Goal: Answer question/provide support

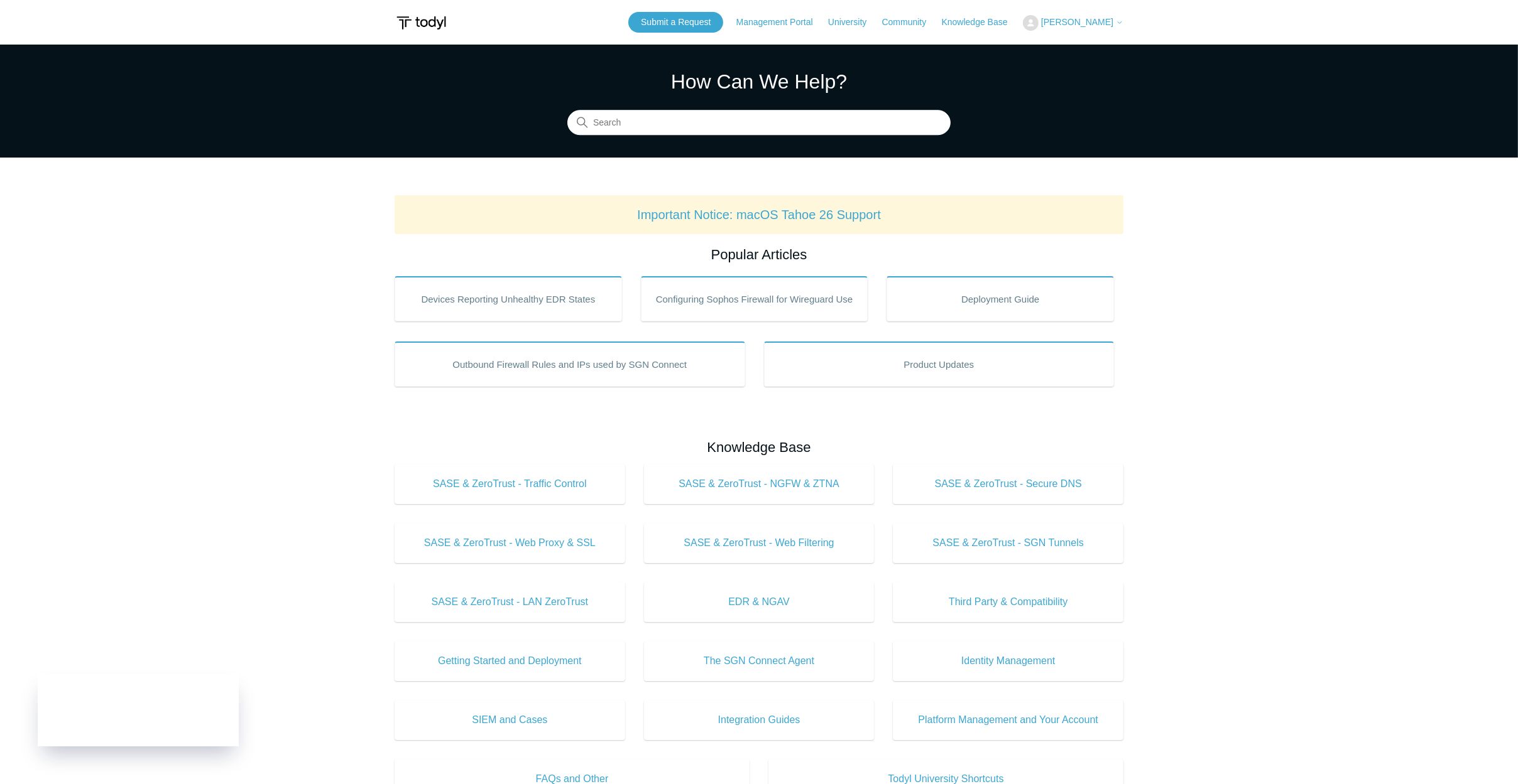
click at [1086, 26] on span "[PERSON_NAME]" at bounding box center [1077, 22] width 72 height 10
click at [1092, 53] on link "My Support Requests" at bounding box center [1084, 49] width 123 height 22
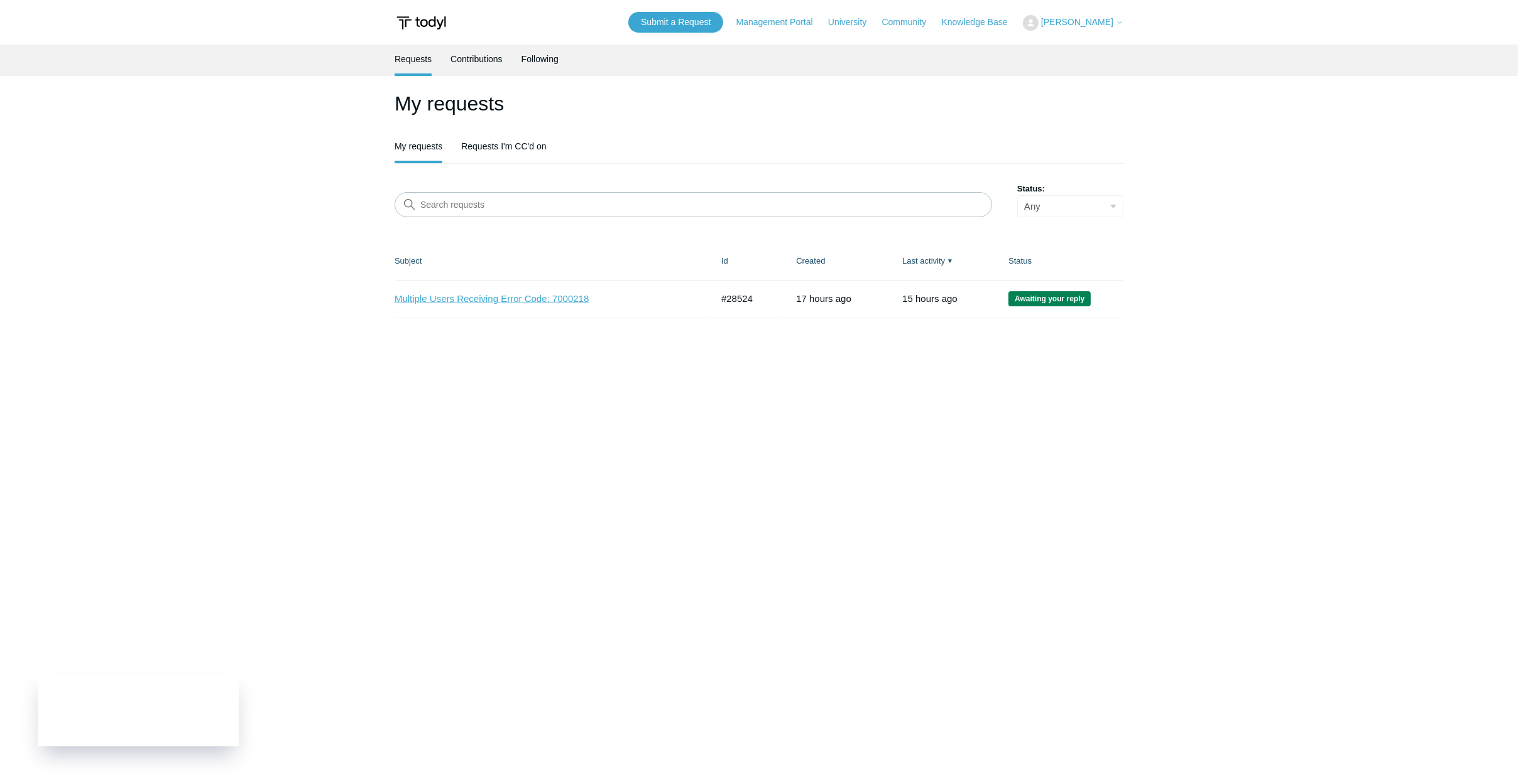
click at [521, 301] on link "Multiple Users Receiving Error Code: 7000218" at bounding box center [544, 299] width 299 height 14
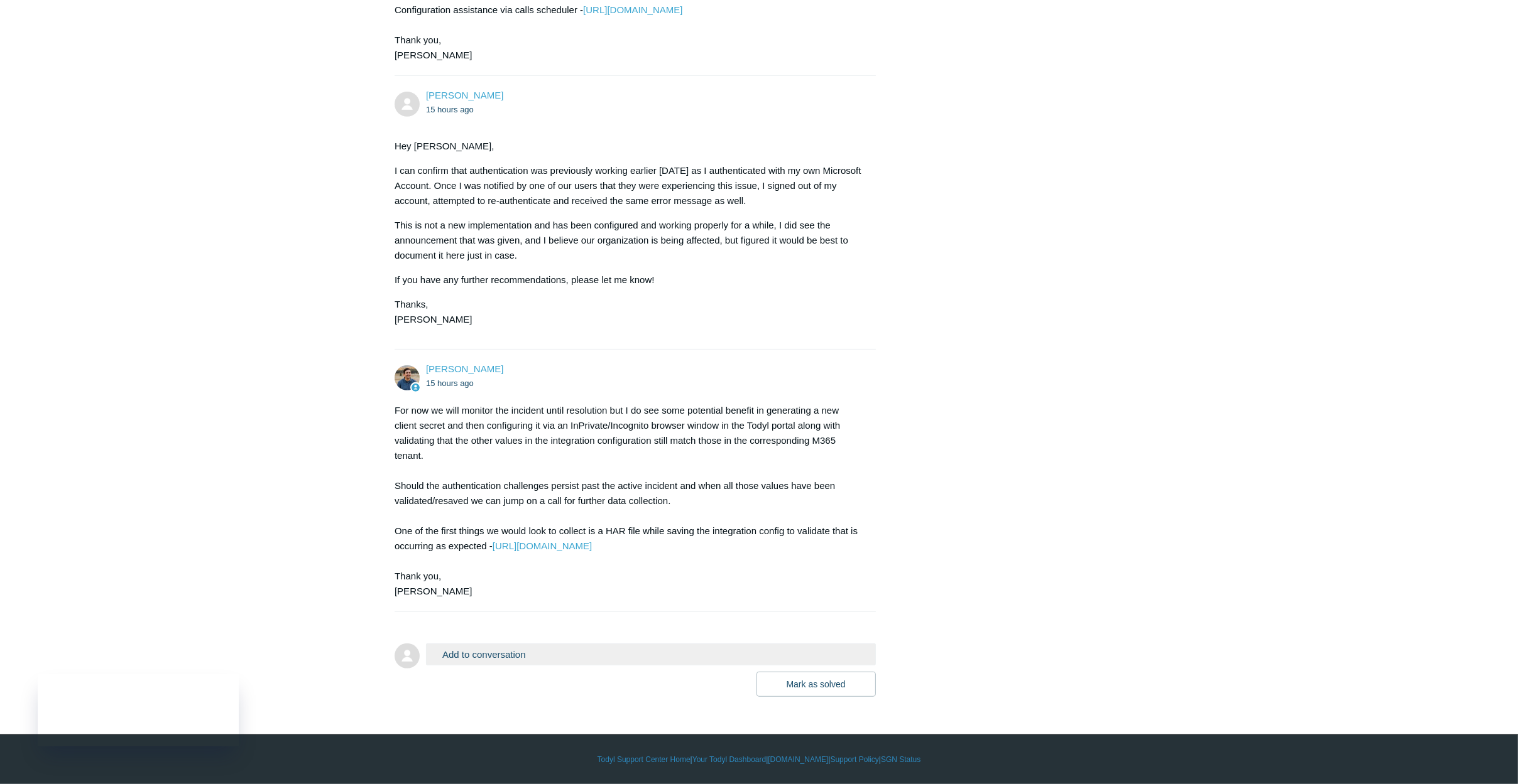
scroll to position [1094, 0]
click at [802, 406] on div "For now we will monitor the incident until resolution but I do see some potenti…" at bounding box center [629, 501] width 469 height 196
click at [478, 654] on button "Add to conversation" at bounding box center [651, 654] width 450 height 22
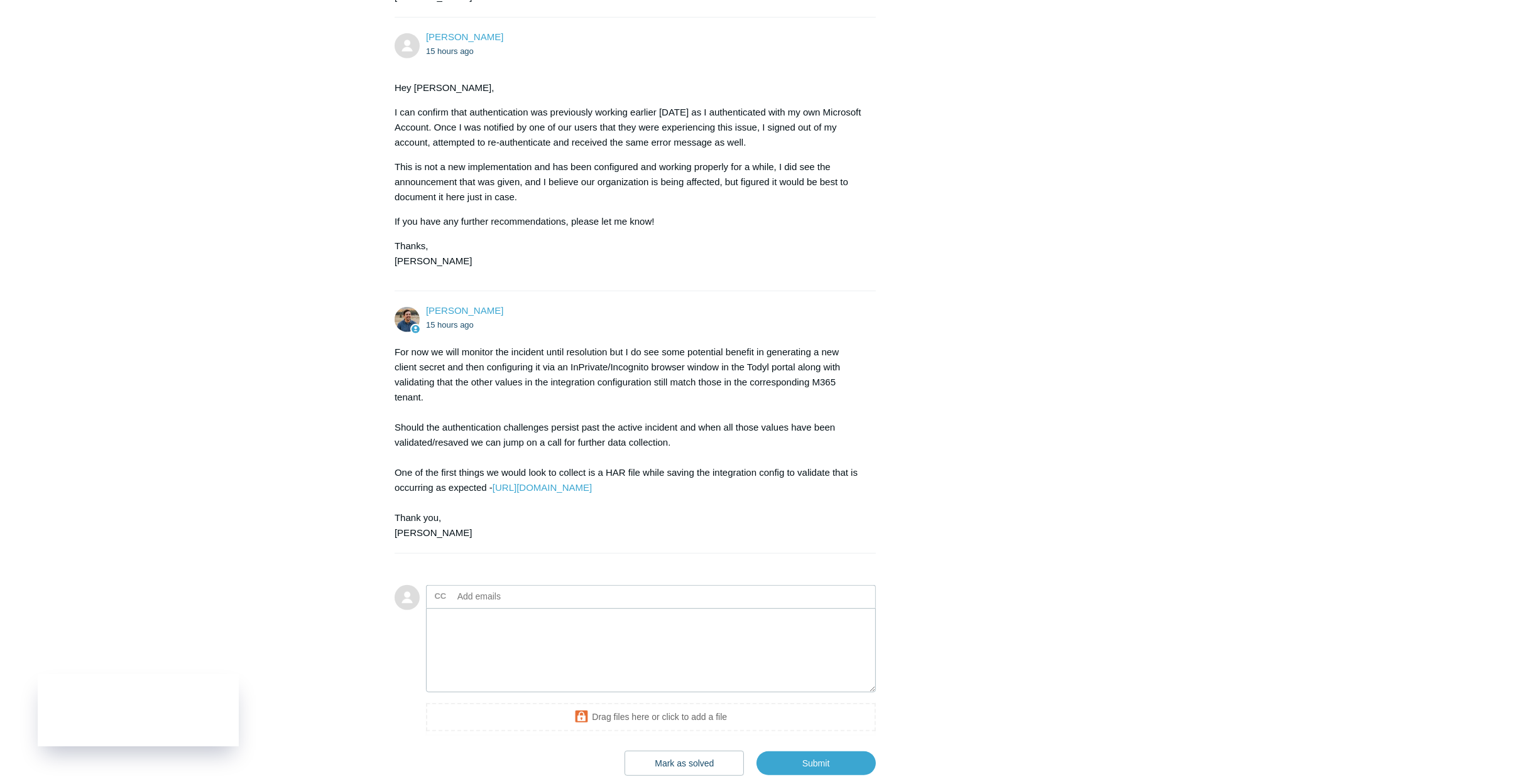
click at [479, 606] on input "text" at bounding box center [520, 596] width 135 height 19
type input "[EMAIL_ADDRESS][DOMAIN_NAME]"
click at [760, 687] on textarea "Add your reply" at bounding box center [651, 650] width 450 height 85
click at [530, 693] on textarea "Add your reply" at bounding box center [651, 650] width 450 height 85
click at [627, 686] on textarea "It looks like there is still an ongoing issue with" at bounding box center [651, 650] width 450 height 85
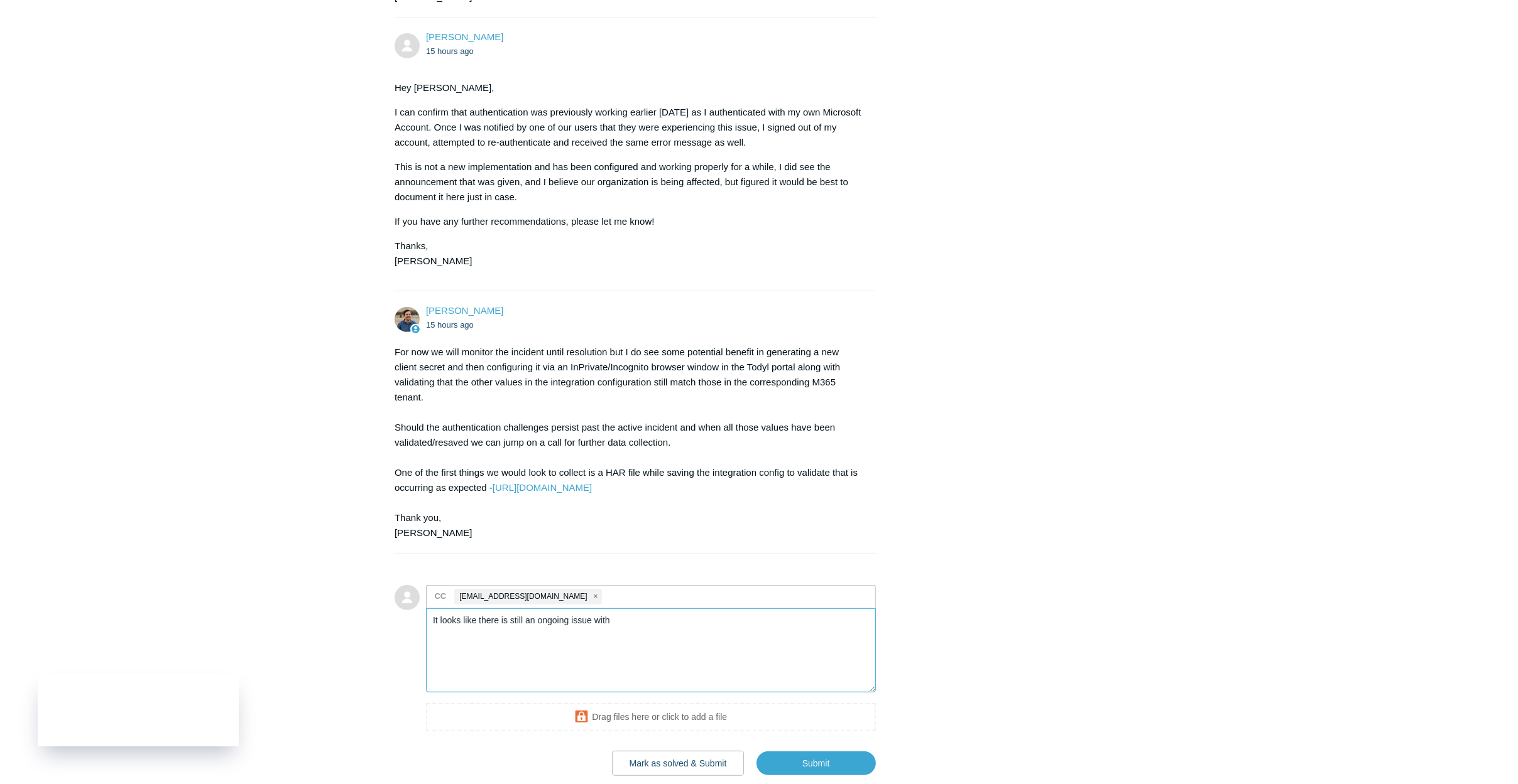
paste textarea "SGN Connect agent registration and SASE connectivity"
click at [614, 678] on textarea "It looks like there is still an ongoing issue with SGN Connect agent registrati…" at bounding box center [651, 650] width 450 height 85
click at [844, 683] on textarea "It looks like there is still an ongoing issue with SGN Connect agent registrati…" at bounding box center [651, 650] width 450 height 85
click at [511, 686] on textarea "It looks like there is still an ongoing issue with SGN Connect agent registrati…" at bounding box center [651, 650] width 450 height 85
click at [547, 686] on textarea "It looks like there is still an ongoing issue with SGN Connect agent registrati…" at bounding box center [651, 650] width 450 height 85
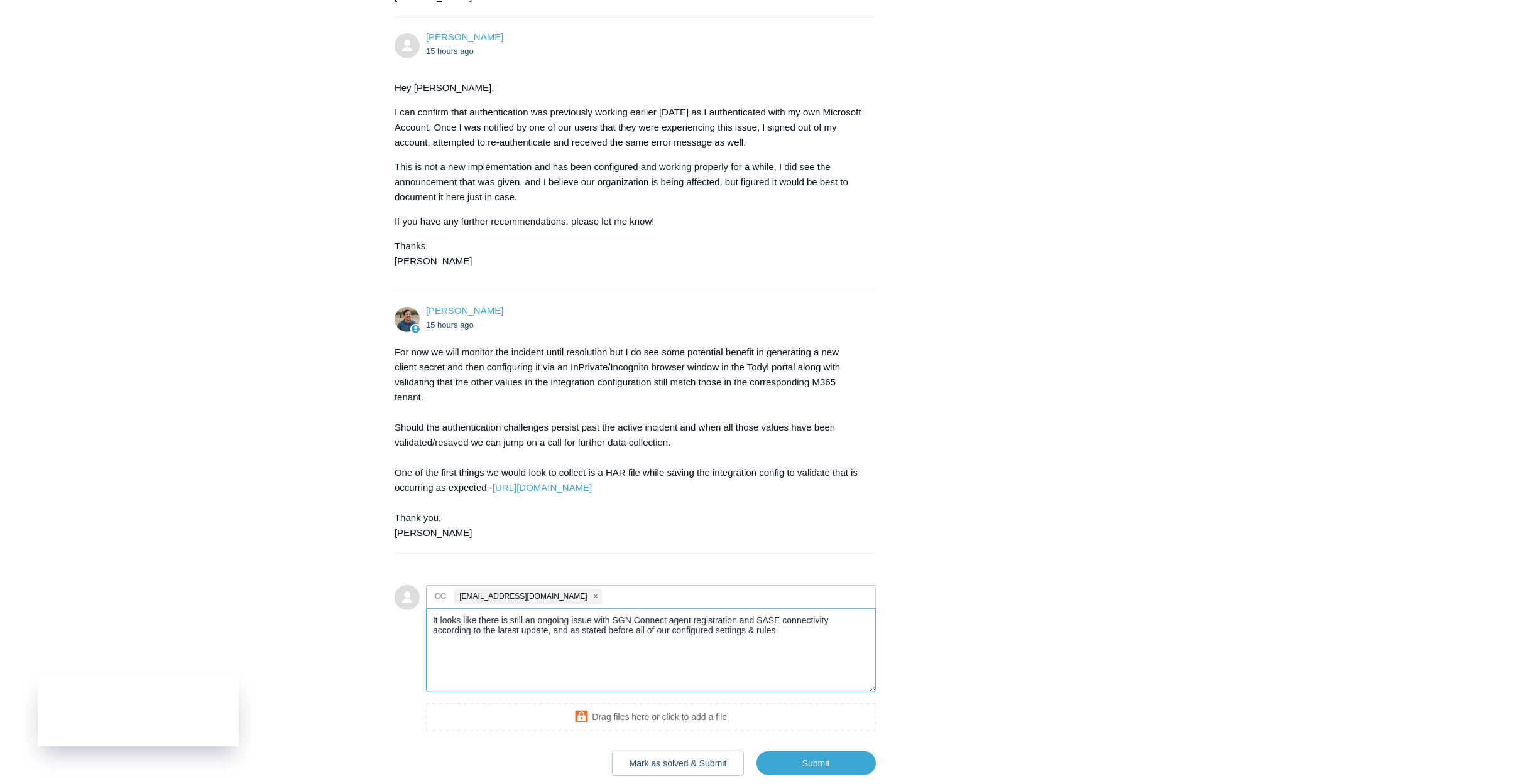
click at [661, 693] on textarea "It looks like there is still an ongoing issue with SGN Connect agent registrati…" at bounding box center [651, 650] width 450 height 85
click at [748, 690] on textarea "It looks like there is still an ongoing issue with SGN Connect agent registrati…" at bounding box center [651, 650] width 450 height 85
drag, startPoint x: 567, startPoint y: 689, endPoint x: 592, endPoint y: 689, distance: 25.0
click at [592, 689] on textarea "It looks like there is still an ongoing issue with SGN Connect agent registrati…" at bounding box center [651, 650] width 450 height 85
drag, startPoint x: 632, startPoint y: 689, endPoint x: 712, endPoint y: 681, distance: 80.4
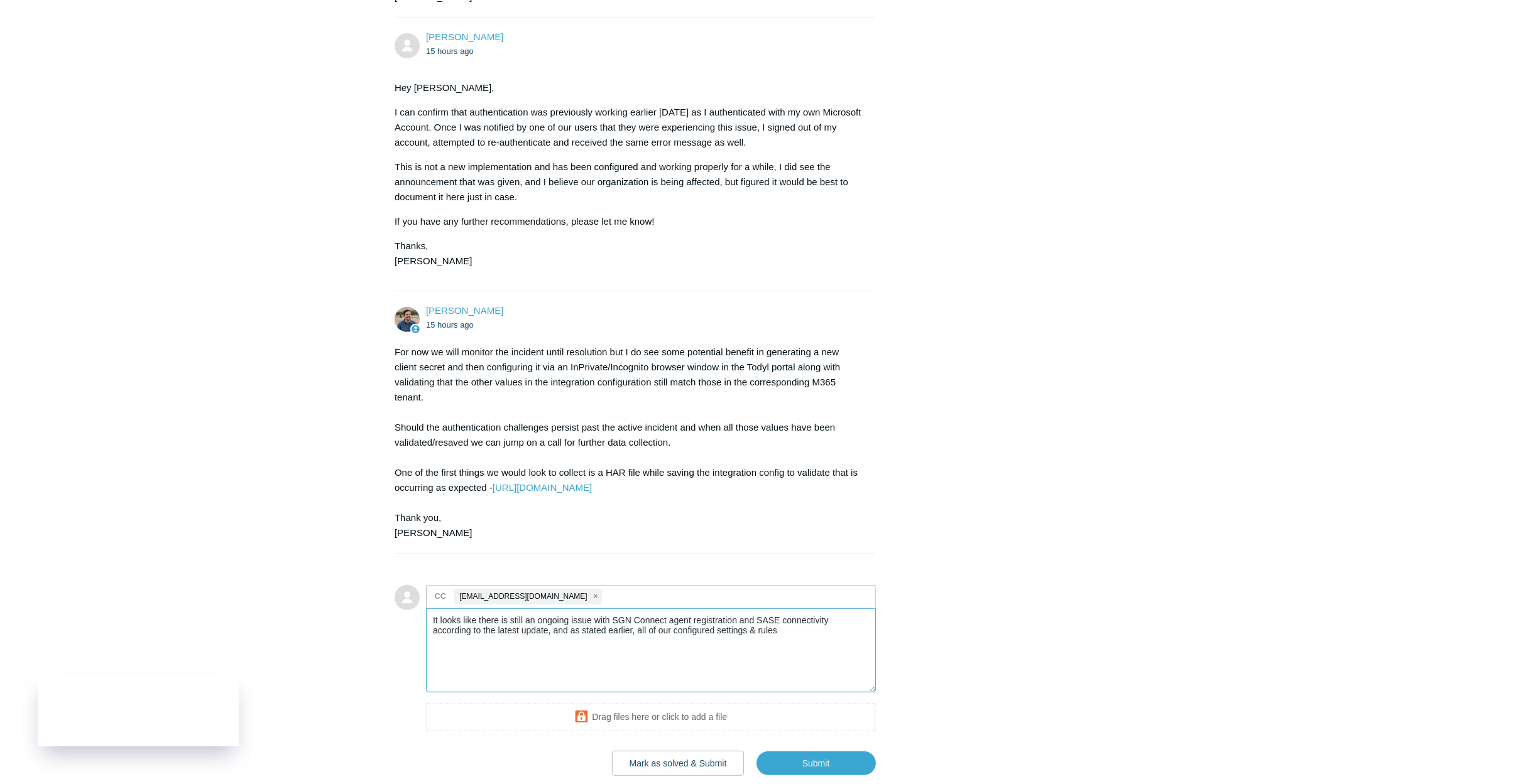
click at [712, 681] on textarea "It looks like there is still an ongoing issue with SGN Connect agent registrati…" at bounding box center [651, 650] width 450 height 85
click at [731, 692] on textarea "It looks like there is still an ongoing issue with SGN Connect agent registrati…" at bounding box center [651, 650] width 450 height 85
click at [739, 691] on textarea "It looks like there is still an ongoing issue with SGN Connect agent registrati…" at bounding box center [651, 650] width 450 height 85
click at [665, 692] on textarea "It looks like there is still an ongoing issue with SGN Connect agent registrati…" at bounding box center [651, 650] width 450 height 85
click at [706, 693] on textarea "It looks like there is still an ongoing issue with SGN Connect agent registrati…" at bounding box center [651, 650] width 450 height 85
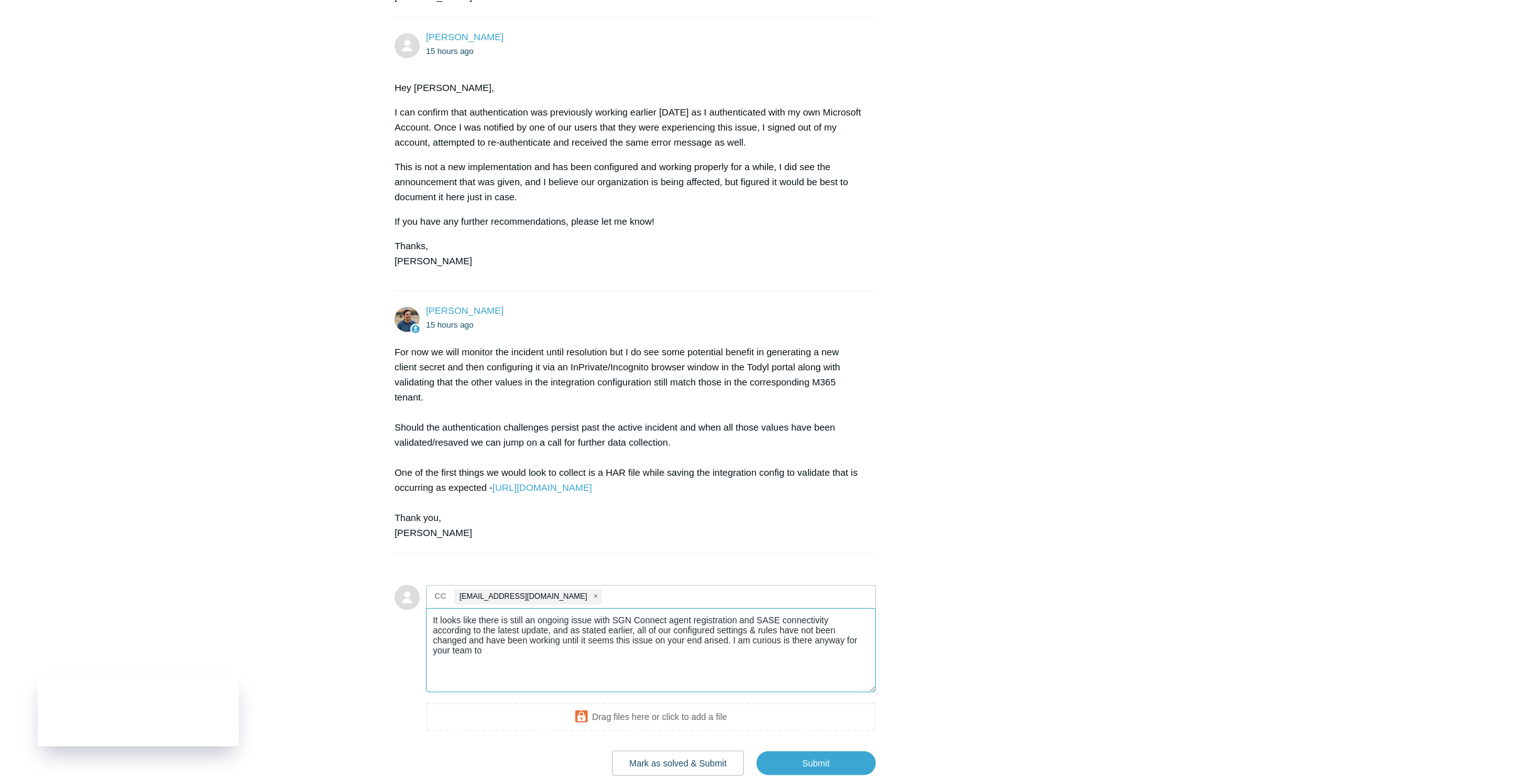
click at [661, 693] on textarea "It looks like there is still an ongoing issue with SGN Connect agent registrati…" at bounding box center [651, 650] width 450 height 85
click at [678, 693] on textarea "It looks like there is still an ongoing issue with SGN Connect agent registrati…" at bounding box center [651, 650] width 450 height 85
click at [756, 693] on textarea "It looks like there is still an ongoing issue with SGN Connect agent registrati…" at bounding box center [651, 650] width 450 height 85
drag, startPoint x: 576, startPoint y: 709, endPoint x: 611, endPoint y: 723, distance: 37.7
click at [611, 693] on textarea "It looks like there is still an ongoing issue with SGN Connect agent registrati…" at bounding box center [651, 650] width 450 height 85
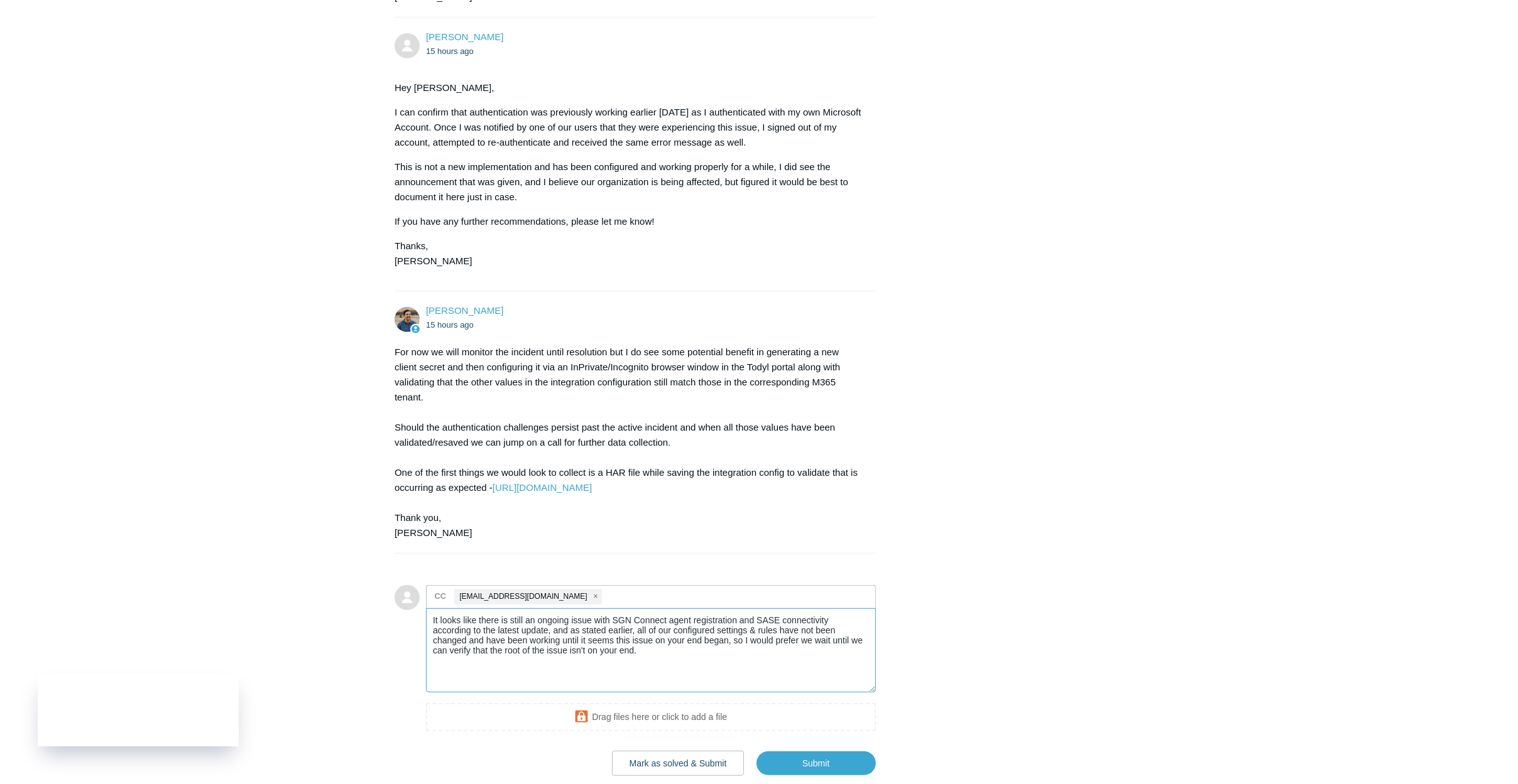
drag, startPoint x: 588, startPoint y: 710, endPoint x: 429, endPoint y: 679, distance: 162.0
click at [429, 677] on textarea "It looks like there is still an ongoing issue with SGN Connect agent registrati…" at bounding box center [651, 650] width 450 height 85
paste textarea "Thank you for the update. It appears the issue with SGN Connect agent registrat…"
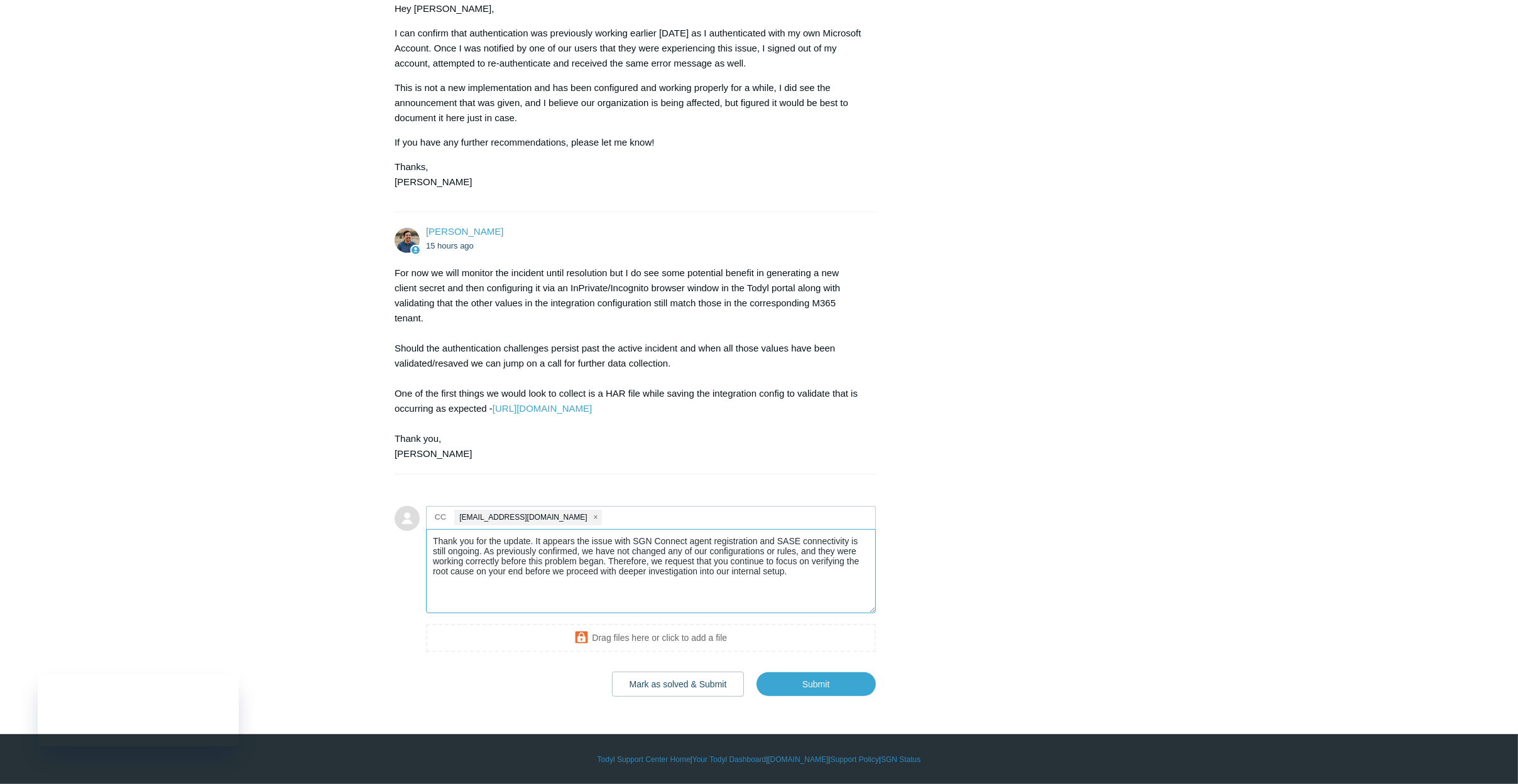
scroll to position [1218, 0]
type textarea "Thank you for the update. It appears the issue with SGN Connect agent registrat…"
click at [825, 697] on input "Submit" at bounding box center [815, 684] width 119 height 25
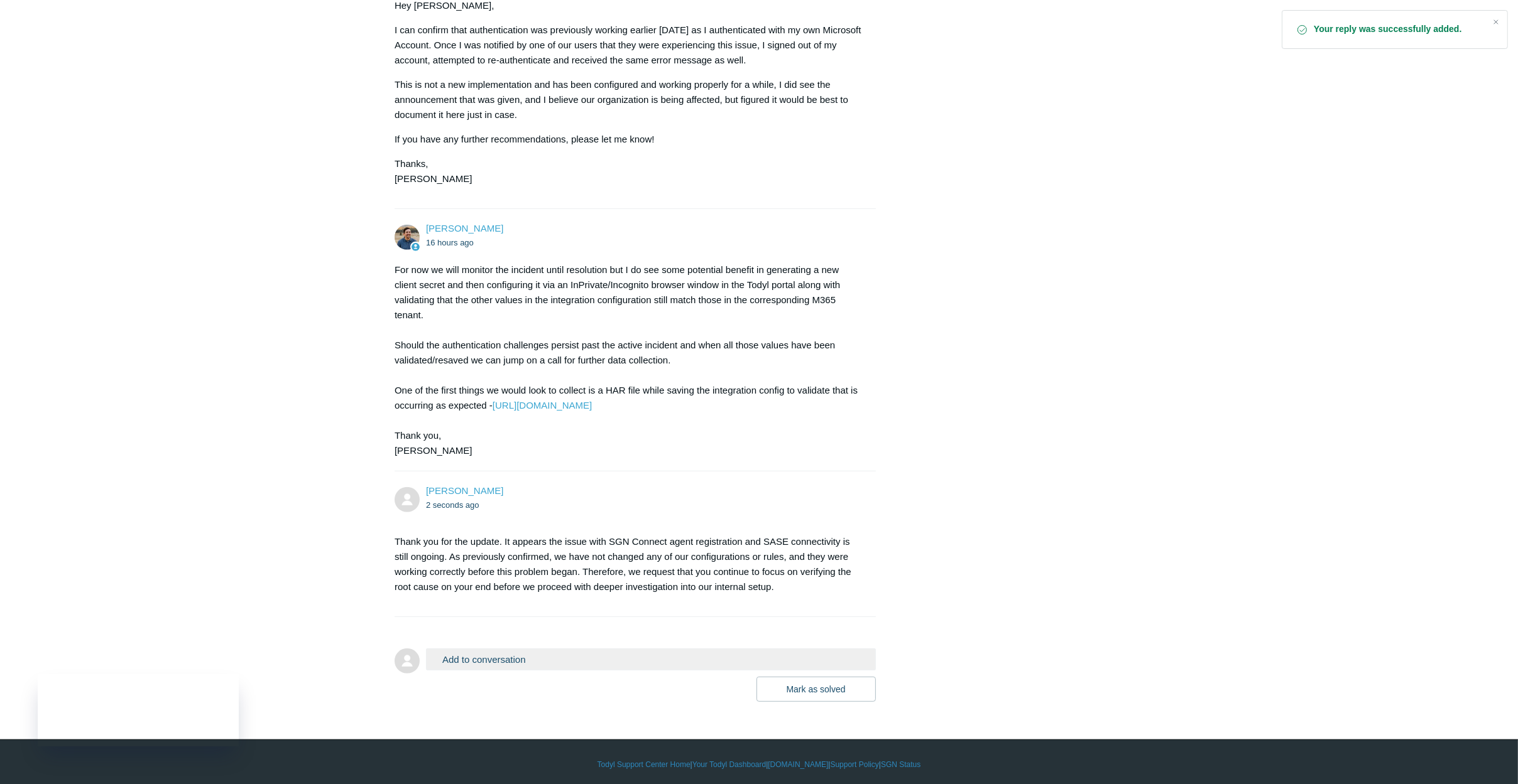
scroll to position [1239, 0]
